Goal: Navigation & Orientation: Find specific page/section

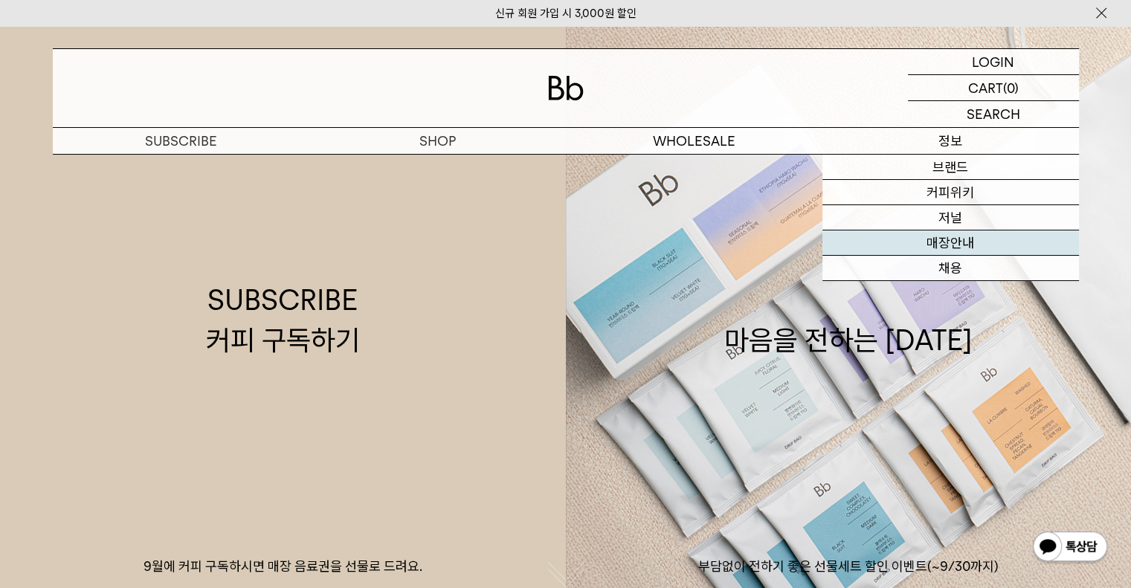
click at [957, 243] on link "매장안내" at bounding box center [951, 243] width 257 height 25
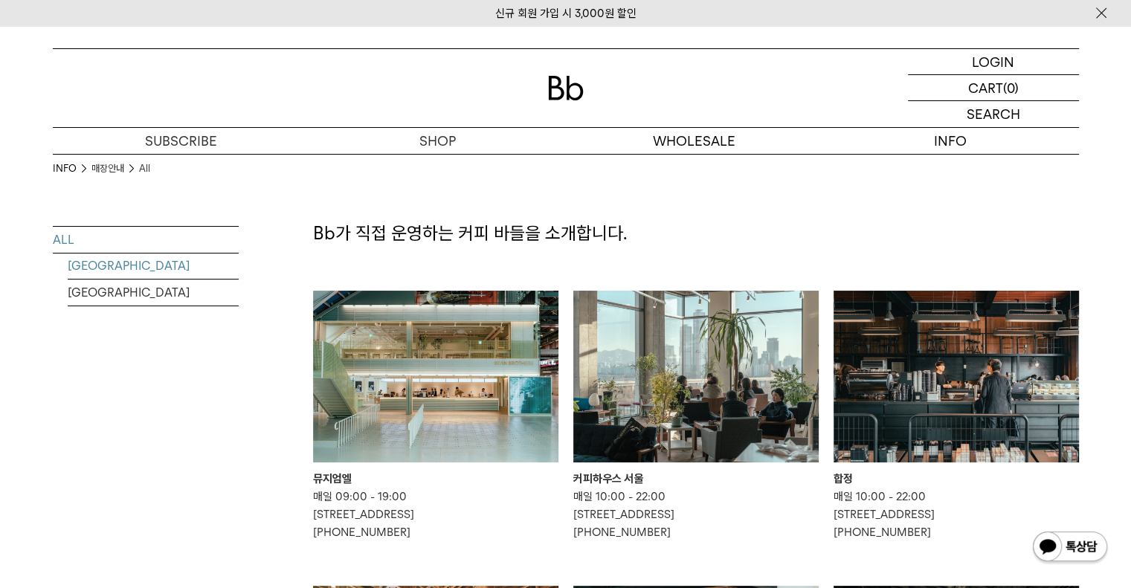
click at [131, 261] on link "SOUTH KOREA" at bounding box center [153, 266] width 171 height 26
click at [967, 380] on img at bounding box center [956, 377] width 245 height 172
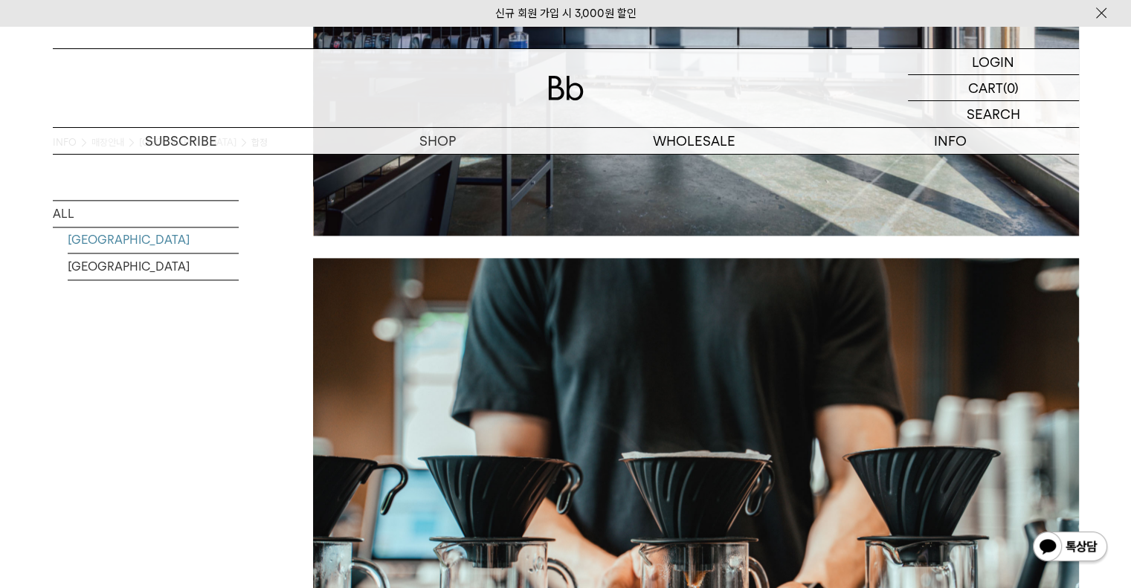
scroll to position [1859, 0]
